Goal: Task Accomplishment & Management: Use online tool/utility

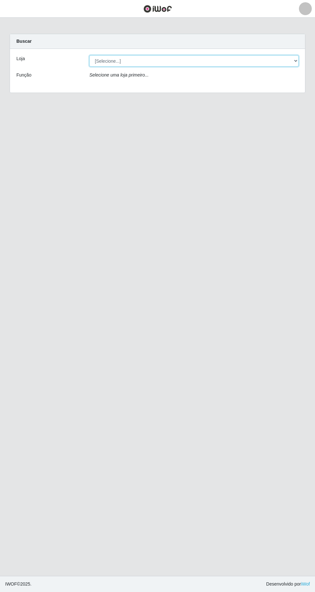
click at [291, 63] on select "[Selecione...] Extrabom - [GEOGRAPHIC_DATA] 28 [GEOGRAPHIC_DATA]" at bounding box center [193, 60] width 209 height 11
select select "456"
click at [89, 55] on select "[Selecione...] Extrabom - [GEOGRAPHIC_DATA] 28 [GEOGRAPHIC_DATA]" at bounding box center [193, 60] width 209 height 11
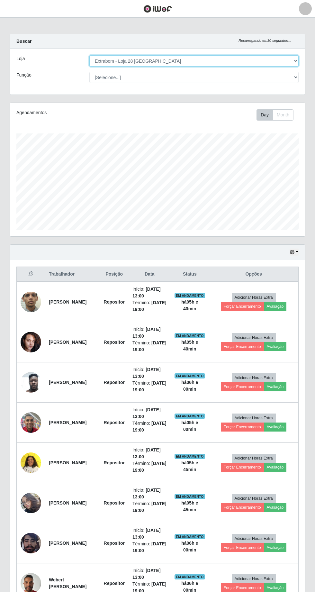
scroll to position [133, 295]
click at [235, 505] on button "Forçar Encerramento" at bounding box center [242, 507] width 43 height 9
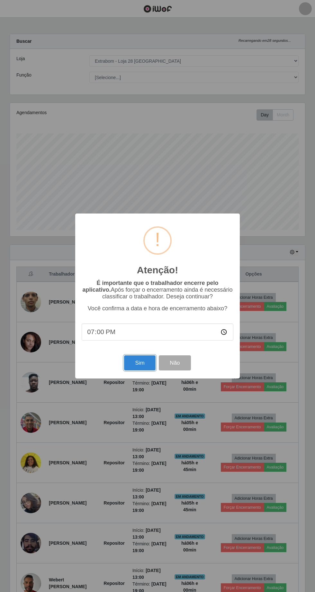
click at [132, 370] on button "Sim" at bounding box center [139, 362] width 31 height 15
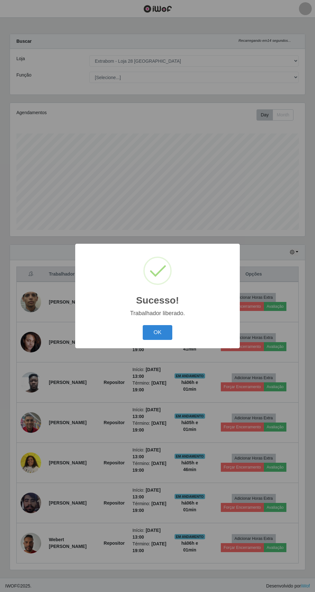
click at [158, 340] on button "OK" at bounding box center [158, 332] width 30 height 15
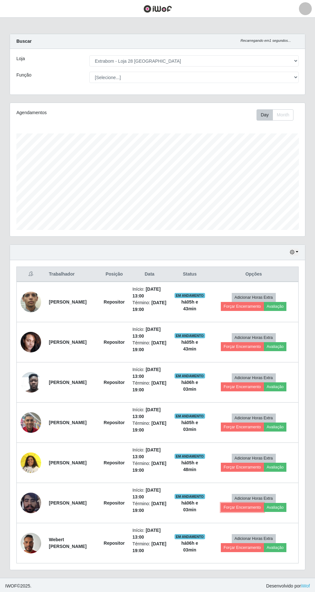
click at [244, 506] on button "Forçar Encerramento" at bounding box center [242, 507] width 43 height 9
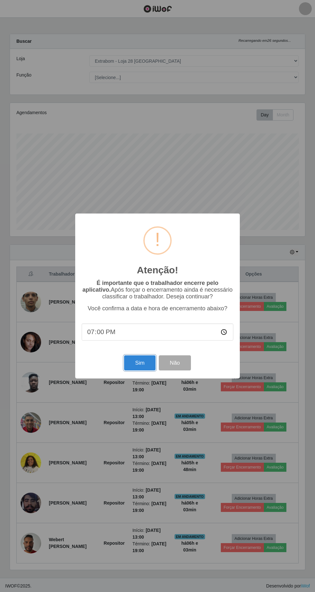
click at [131, 370] on button "Sim" at bounding box center [139, 362] width 31 height 15
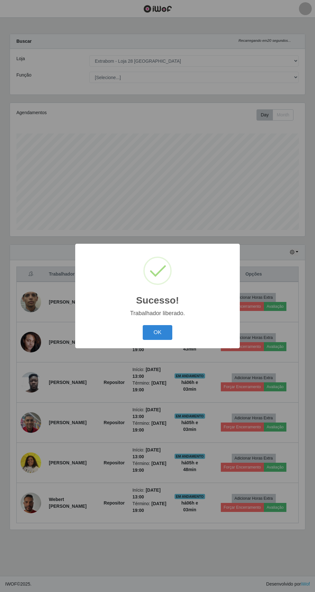
click at [157, 340] on button "OK" at bounding box center [158, 332] width 30 height 15
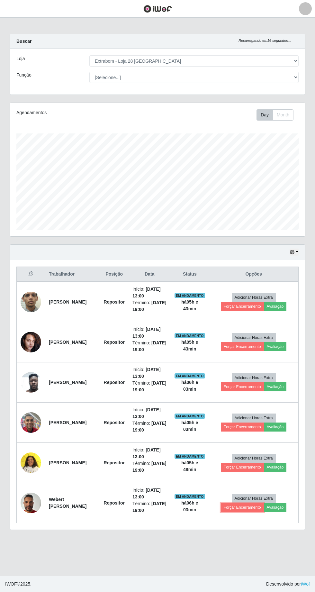
click at [240, 504] on button "Forçar Encerramento" at bounding box center [242, 507] width 43 height 9
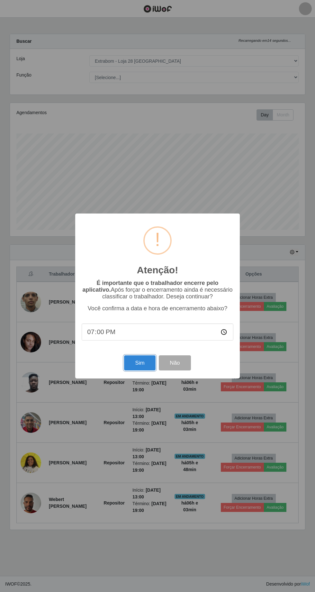
click at [141, 370] on button "Sim" at bounding box center [139, 362] width 31 height 15
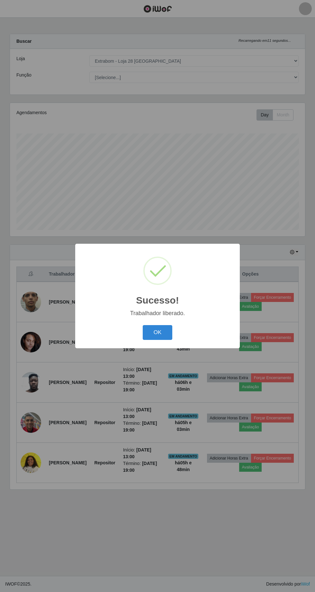
click at [157, 340] on button "OK" at bounding box center [158, 332] width 30 height 15
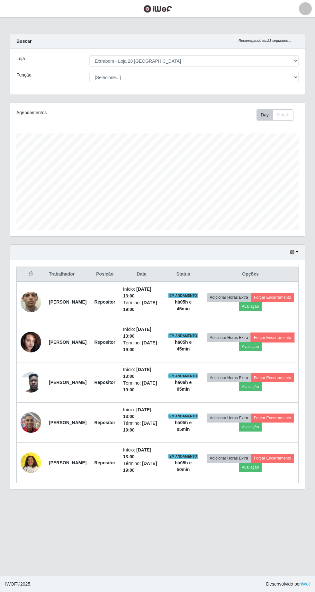
click at [251, 342] on button "Forçar Encerramento" at bounding box center [272, 337] width 43 height 9
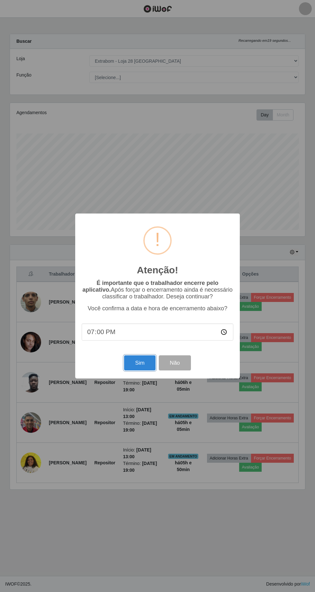
click at [140, 370] on button "Sim" at bounding box center [139, 362] width 31 height 15
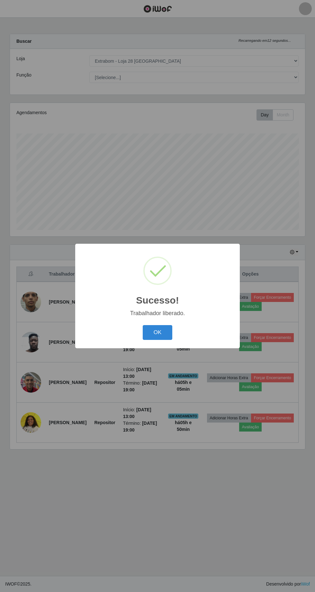
click at [158, 340] on button "OK" at bounding box center [158, 332] width 30 height 15
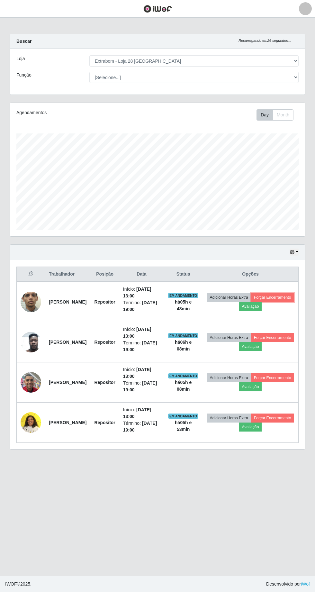
click at [251, 302] on button "Forçar Encerramento" at bounding box center [272, 297] width 43 height 9
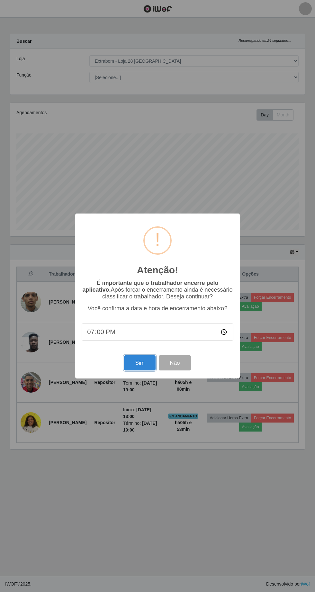
click at [140, 363] on button "Sim" at bounding box center [139, 362] width 31 height 15
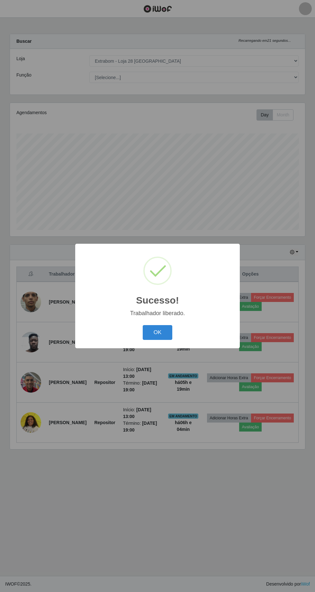
click at [159, 332] on button "OK" at bounding box center [158, 332] width 30 height 15
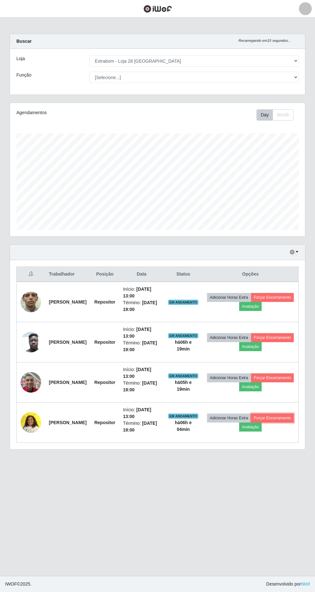
click at [251, 422] on button "Forçar Encerramento" at bounding box center [272, 417] width 43 height 9
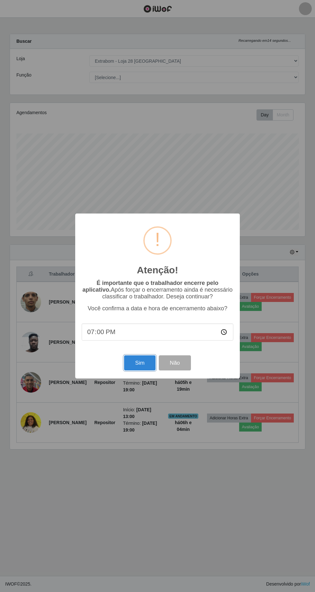
click at [131, 368] on button "Sim" at bounding box center [139, 362] width 31 height 15
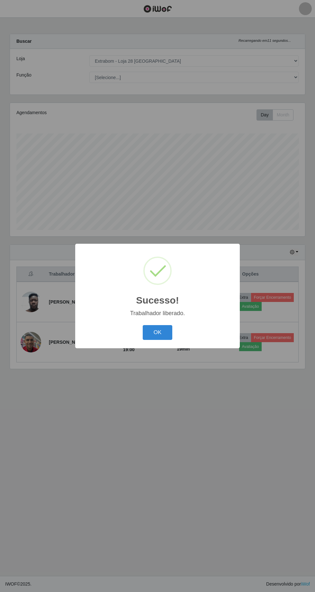
click at [155, 333] on button "OK" at bounding box center [158, 332] width 30 height 15
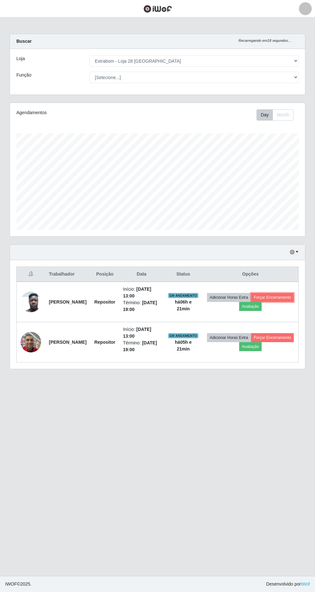
click at [251, 302] on button "Forçar Encerramento" at bounding box center [272, 297] width 43 height 9
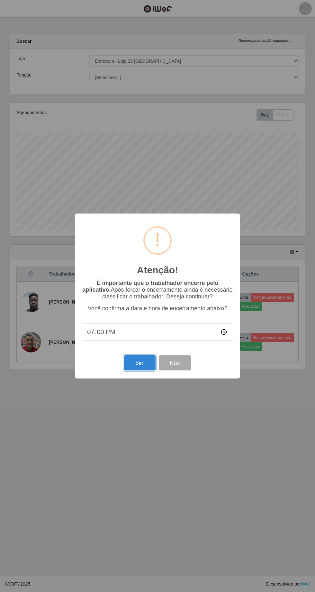
click at [140, 363] on button "Sim" at bounding box center [139, 362] width 31 height 15
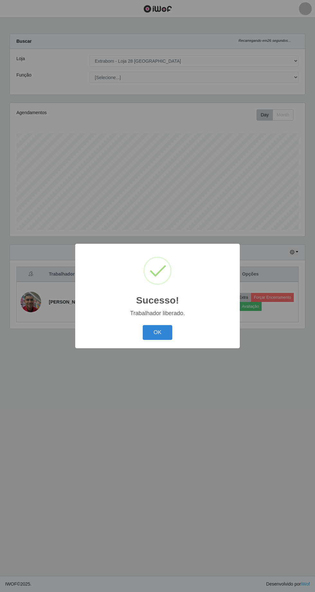
click at [156, 332] on button "OK" at bounding box center [158, 332] width 30 height 15
